Goal: Find specific page/section: Find specific page/section

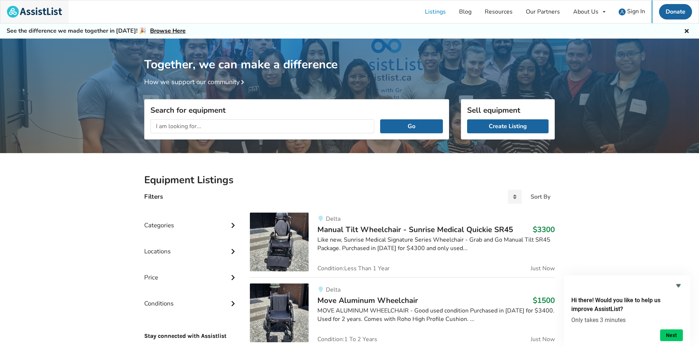
click at [45, 10] on img at bounding box center [34, 12] width 55 height 12
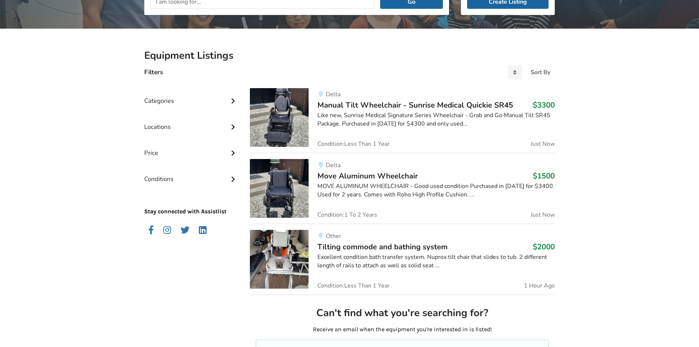
scroll to position [147, 0]
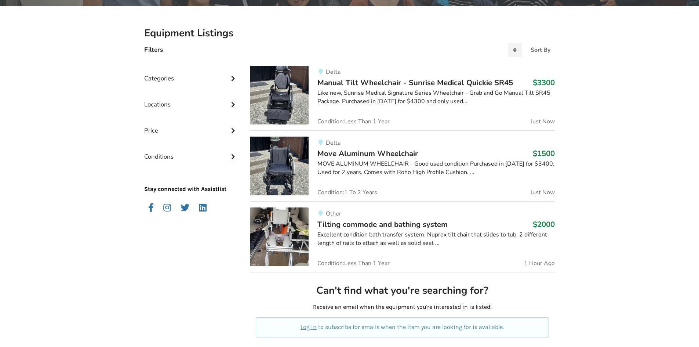
click at [162, 102] on div "Locations" at bounding box center [191, 99] width 94 height 26
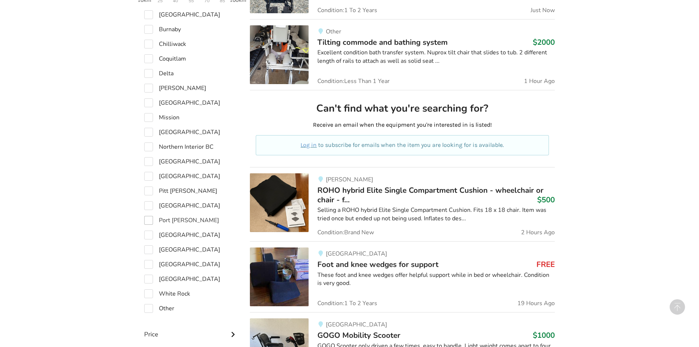
scroll to position [330, 0]
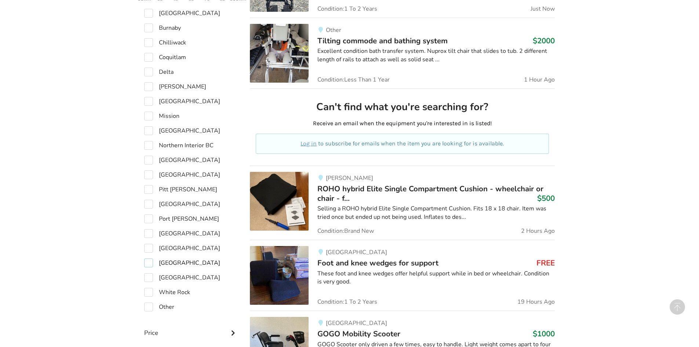
click at [156, 262] on label "[GEOGRAPHIC_DATA]" at bounding box center [182, 262] width 76 height 9
checkbox input "true"
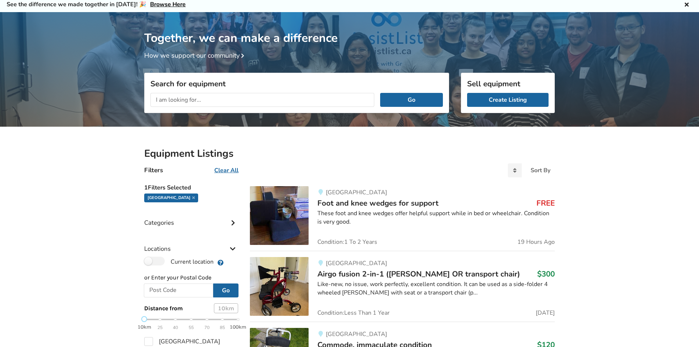
scroll to position [24, 0]
